Goal: Find specific page/section: Find specific page/section

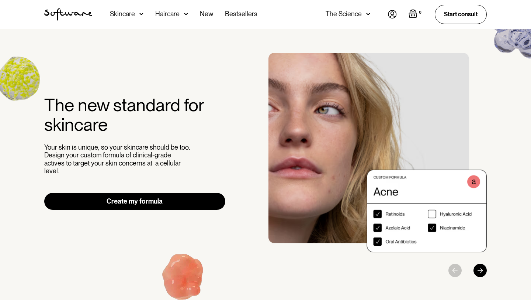
click at [388, 17] on img at bounding box center [392, 14] width 9 height 8
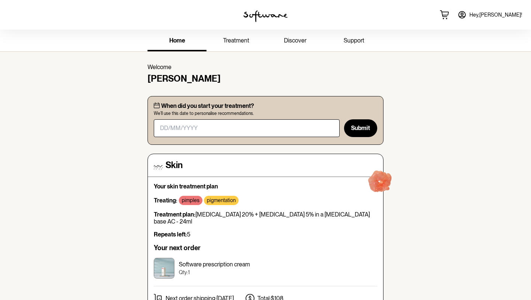
click at [216, 47] on link "treatment" at bounding box center [236, 41] width 59 height 20
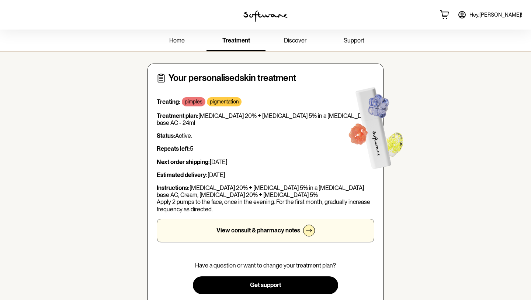
click at [303, 44] on link "discover" at bounding box center [295, 41] width 59 height 20
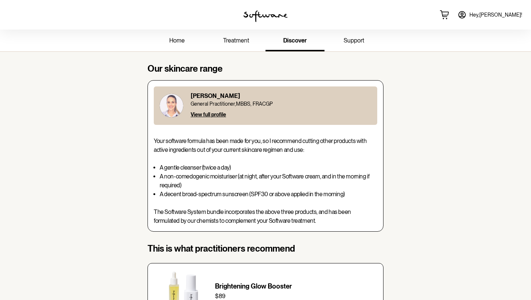
click at [341, 48] on link "support" at bounding box center [354, 41] width 59 height 20
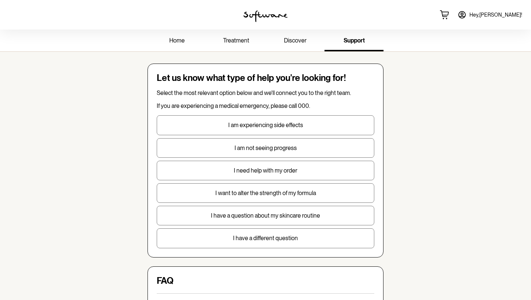
click at [168, 47] on link "home" at bounding box center [177, 41] width 59 height 20
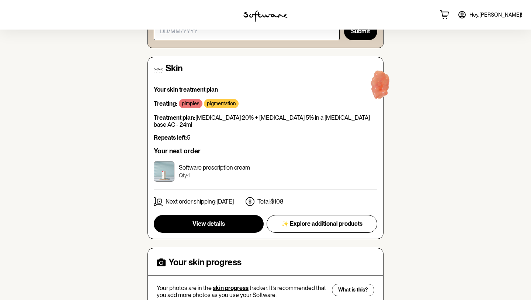
scroll to position [97, 0]
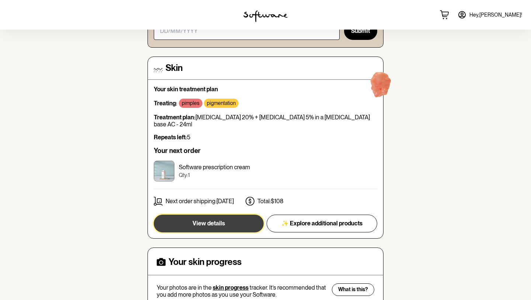
click at [245, 214] on button "View details" at bounding box center [209, 223] width 110 height 18
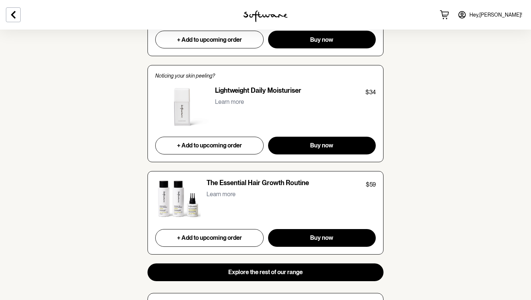
scroll to position [686, 0]
